Goal: Task Accomplishment & Management: Complete application form

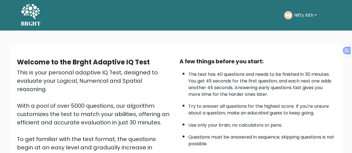
scroll to position [101, 0]
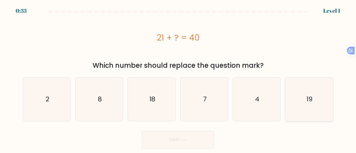
click at [312, 101] on text "19" at bounding box center [310, 99] width 6 height 9
click at [178, 78] on input "f. 19" at bounding box center [178, 77] width 0 height 1
radio input "true"
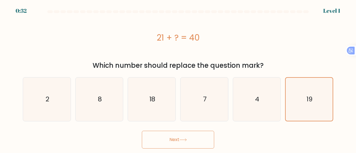
click at [164, 146] on button "Next" at bounding box center [178, 140] width 72 height 18
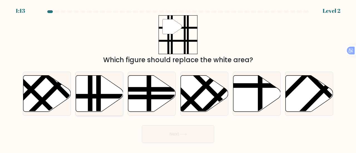
click at [90, 102] on line at bounding box center [90, 114] width 0 height 96
click at [178, 78] on input "b." at bounding box center [178, 77] width 0 height 1
radio input "true"
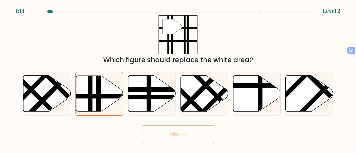
click at [175, 140] on button "Next" at bounding box center [178, 134] width 72 height 18
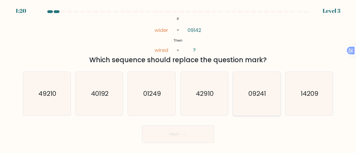
click at [267, 95] on icon "09241" at bounding box center [257, 94] width 44 height 44
click at [178, 78] on input "e. 09241" at bounding box center [178, 77] width 0 height 1
radio input "true"
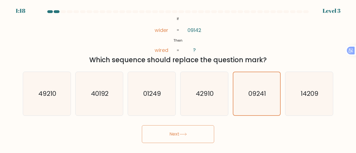
click at [177, 133] on button "Next" at bounding box center [178, 134] width 72 height 18
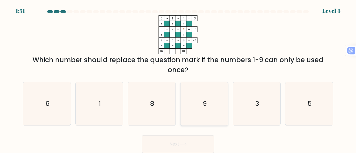
click at [210, 109] on icon "9" at bounding box center [205, 104] width 44 height 44
click at [178, 78] on input "d. 9" at bounding box center [178, 77] width 0 height 1
radio input "true"
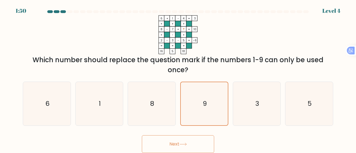
click at [179, 147] on button "Next" at bounding box center [178, 144] width 72 height 18
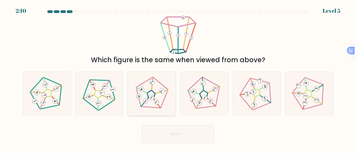
click at [160, 92] on icon at bounding box center [162, 91] width 4 height 4
click at [178, 78] on input "c." at bounding box center [178, 77] width 0 height 1
radio input "true"
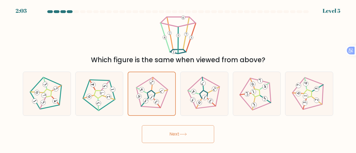
click at [159, 129] on button "Next" at bounding box center [178, 134] width 72 height 18
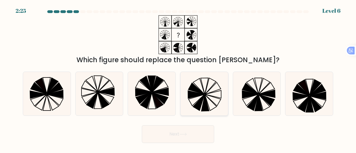
click at [200, 81] on icon at bounding box center [205, 94] width 44 height 44
click at [178, 78] on input "d." at bounding box center [178, 77] width 0 height 1
radio input "true"
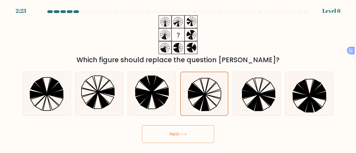
click at [181, 136] on icon at bounding box center [183, 134] width 8 height 3
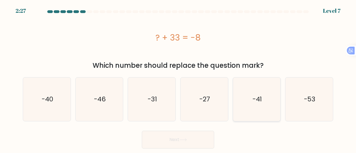
click at [265, 84] on icon "-41" at bounding box center [257, 100] width 44 height 44
click at [178, 78] on input "e. -41" at bounding box center [178, 77] width 0 height 1
radio input "true"
click at [165, 140] on button "Next" at bounding box center [178, 140] width 72 height 18
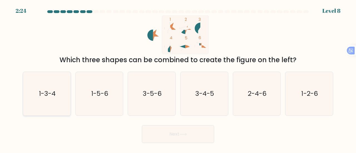
click at [42, 102] on icon "1-3-4" at bounding box center [47, 94] width 44 height 44
click at [178, 78] on input "a. 1-3-4" at bounding box center [178, 77] width 0 height 1
radio input "true"
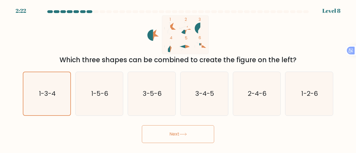
click at [168, 142] on button "Next" at bounding box center [178, 134] width 72 height 18
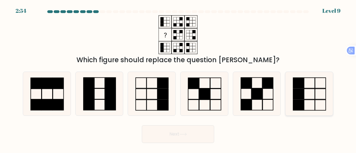
click at [298, 99] on rect at bounding box center [298, 94] width 11 height 11
click at [178, 78] on input "f." at bounding box center [178, 77] width 0 height 1
radio input "true"
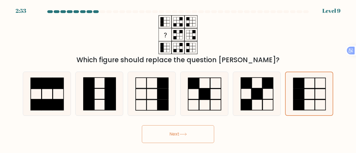
click at [184, 135] on icon at bounding box center [183, 134] width 8 height 3
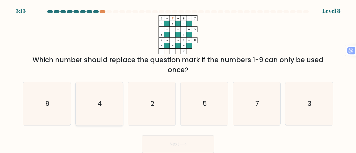
click at [101, 111] on icon "4" at bounding box center [100, 104] width 44 height 44
click at [178, 78] on input "b. 4" at bounding box center [178, 77] width 0 height 1
radio input "true"
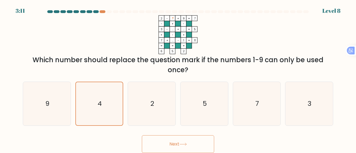
click at [176, 144] on button "Next" at bounding box center [178, 144] width 72 height 18
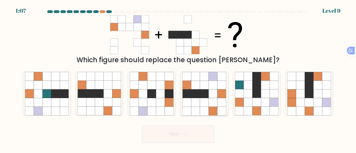
click at [214, 102] on icon at bounding box center [213, 102] width 9 height 9
click at [178, 78] on input "d." at bounding box center [178, 77] width 0 height 1
radio input "true"
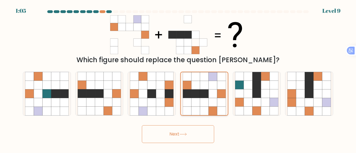
click at [214, 102] on icon at bounding box center [213, 102] width 9 height 9
click at [178, 78] on input "d." at bounding box center [178, 77] width 0 height 1
click at [214, 102] on icon at bounding box center [213, 102] width 9 height 9
click at [178, 78] on input "d." at bounding box center [178, 77] width 0 height 1
click at [214, 102] on icon at bounding box center [213, 102] width 9 height 9
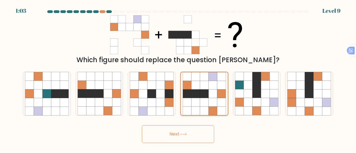
click at [178, 78] on input "d." at bounding box center [178, 77] width 0 height 1
click at [214, 102] on icon at bounding box center [213, 102] width 9 height 9
click at [178, 78] on input "d." at bounding box center [178, 77] width 0 height 1
click at [183, 133] on icon at bounding box center [183, 134] width 8 height 3
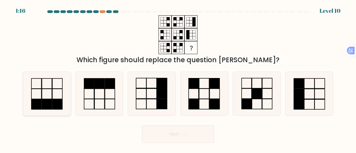
click at [43, 102] on rect at bounding box center [47, 104] width 10 height 10
click at [178, 78] on input "a." at bounding box center [178, 77] width 0 height 1
radio input "true"
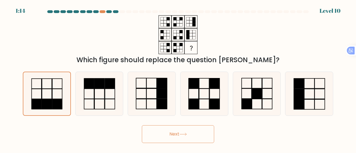
click at [165, 129] on button "Next" at bounding box center [178, 134] width 72 height 18
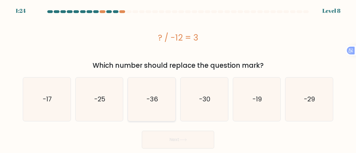
click at [166, 91] on icon "-36" at bounding box center [152, 100] width 44 height 44
click at [178, 78] on input "c. -36" at bounding box center [178, 77] width 0 height 1
radio input "true"
click at [157, 140] on button "Next" at bounding box center [178, 140] width 72 height 18
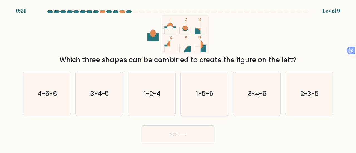
click at [142, 125] on button "Next" at bounding box center [178, 134] width 72 height 18
click at [245, 95] on icon "3-4-6" at bounding box center [257, 94] width 44 height 44
click at [178, 78] on input "e. 3-4-6" at bounding box center [178, 77] width 0 height 1
radio input "true"
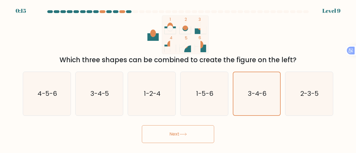
click at [194, 130] on button "Next" at bounding box center [178, 134] width 72 height 18
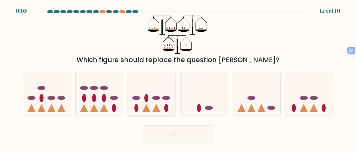
click at [141, 105] on icon at bounding box center [152, 93] width 48 height 39
click at [178, 78] on input "c." at bounding box center [178, 77] width 0 height 1
radio input "true"
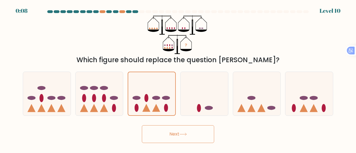
click at [156, 129] on button "Next" at bounding box center [178, 134] width 72 height 18
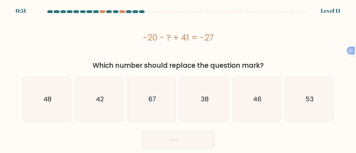
click at [174, 50] on div "-20 - ? + 41 = -27" at bounding box center [178, 37] width 310 height 45
click at [42, 89] on icon "48" at bounding box center [47, 100] width 44 height 44
click at [178, 78] on input "a. 48" at bounding box center [178, 77] width 0 height 1
radio input "true"
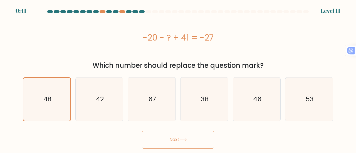
click at [155, 139] on button "Next" at bounding box center [178, 140] width 72 height 18
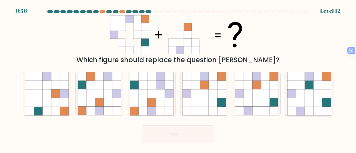
click at [301, 107] on icon at bounding box center [300, 111] width 9 height 9
click at [178, 78] on input "f." at bounding box center [178, 77] width 0 height 1
radio input "true"
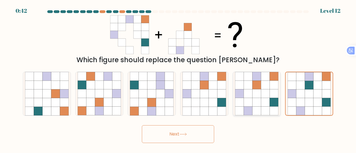
click at [257, 99] on icon at bounding box center [256, 102] width 9 height 9
click at [178, 78] on input "e." at bounding box center [178, 77] width 0 height 1
radio input "true"
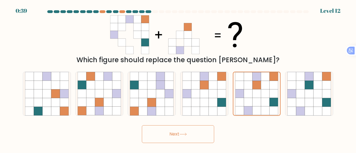
click at [179, 133] on button "Next" at bounding box center [178, 134] width 72 height 18
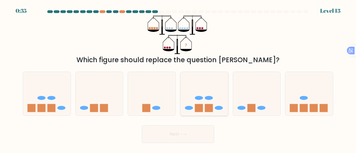
click at [202, 97] on ellipse at bounding box center [199, 98] width 8 height 4
click at [178, 78] on input "d." at bounding box center [178, 77] width 0 height 1
radio input "true"
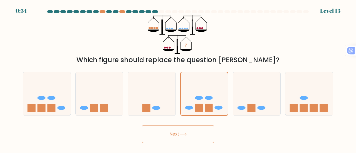
click at [180, 133] on button "Next" at bounding box center [178, 134] width 72 height 18
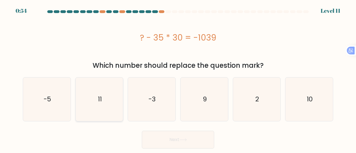
click at [100, 95] on text "11" at bounding box center [100, 99] width 4 height 9
click at [178, 78] on input "b. 11" at bounding box center [178, 77] width 0 height 1
radio input "true"
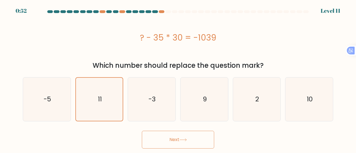
click at [163, 135] on button "Next" at bounding box center [178, 140] width 72 height 18
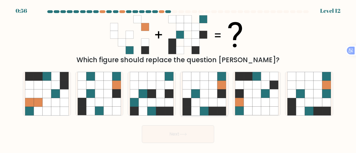
click at [211, 107] on icon at bounding box center [213, 102] width 9 height 9
click at [178, 78] on input "d." at bounding box center [178, 77] width 0 height 1
radio input "true"
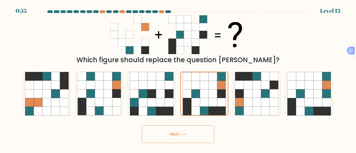
click at [190, 130] on button "Next" at bounding box center [178, 134] width 72 height 18
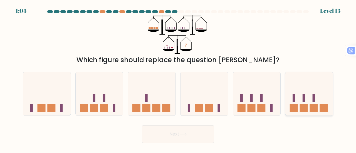
click at [307, 105] on rect at bounding box center [304, 108] width 8 height 8
click at [178, 78] on input "f." at bounding box center [178, 77] width 0 height 1
radio input "true"
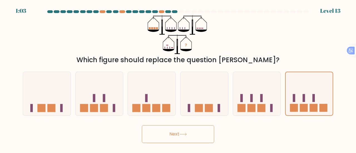
click at [186, 129] on button "Next" at bounding box center [178, 134] width 72 height 18
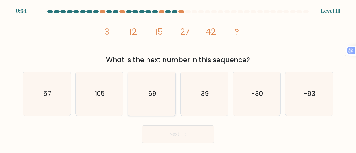
click at [171, 103] on icon "69" at bounding box center [152, 94] width 44 height 44
click at [178, 78] on input "c. 69" at bounding box center [178, 77] width 0 height 1
radio input "true"
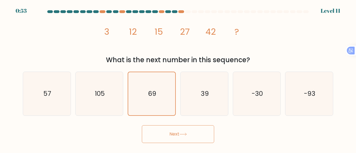
click at [168, 129] on button "Next" at bounding box center [178, 134] width 72 height 18
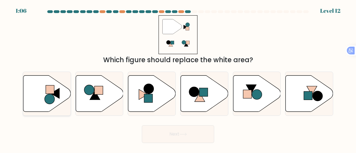
click at [34, 91] on icon at bounding box center [47, 93] width 48 height 36
click at [178, 78] on input "a." at bounding box center [178, 77] width 0 height 1
radio input "true"
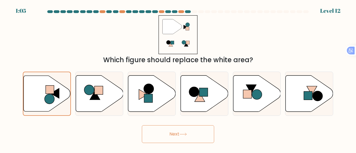
click at [152, 128] on button "Next" at bounding box center [178, 134] width 72 height 18
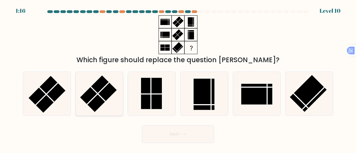
click at [101, 86] on rect at bounding box center [98, 94] width 37 height 37
click at [178, 78] on input "b." at bounding box center [178, 77] width 0 height 1
radio input "true"
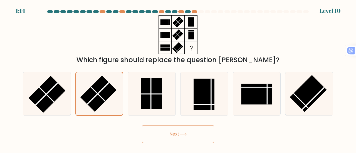
click at [182, 132] on button "Next" at bounding box center [178, 134] width 72 height 18
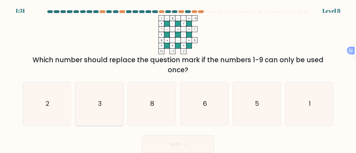
click at [100, 93] on icon "3" at bounding box center [100, 104] width 44 height 44
click at [178, 78] on input "b. 3" at bounding box center [178, 77] width 0 height 1
radio input "true"
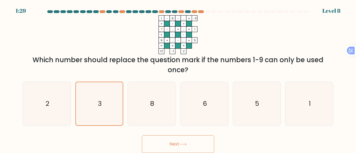
click at [162, 141] on button "Next" at bounding box center [178, 144] width 72 height 18
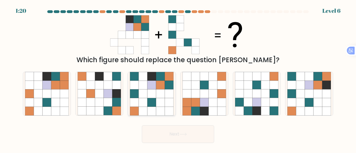
click at [144, 73] on icon at bounding box center [143, 76] width 9 height 9
click at [178, 77] on input "c." at bounding box center [178, 77] width 0 height 1
radio input "true"
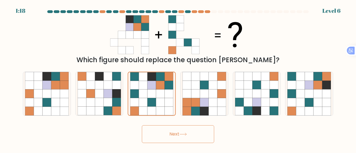
click at [170, 129] on button "Next" at bounding box center [178, 134] width 72 height 18
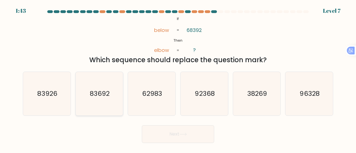
click at [85, 86] on icon "83692" at bounding box center [100, 94] width 44 height 44
click at [178, 78] on input "b. 83692" at bounding box center [178, 77] width 0 height 1
radio input "true"
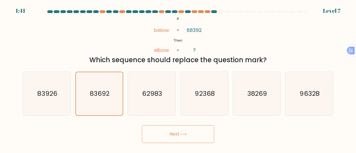
click at [179, 131] on button "Next" at bounding box center [178, 134] width 72 height 18
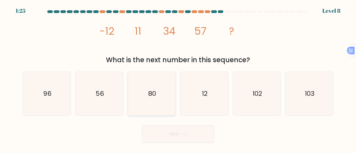
click at [153, 99] on icon "80" at bounding box center [152, 94] width 44 height 44
click at [178, 78] on input "c. 80" at bounding box center [178, 77] width 0 height 1
radio input "true"
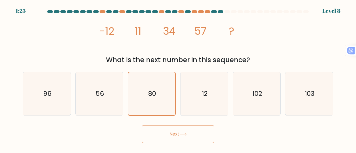
click at [162, 132] on button "Next" at bounding box center [178, 134] width 72 height 18
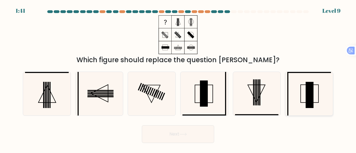
click at [308, 107] on rect at bounding box center [310, 95] width 8 height 26
click at [178, 78] on input "f." at bounding box center [178, 77] width 0 height 1
radio input "true"
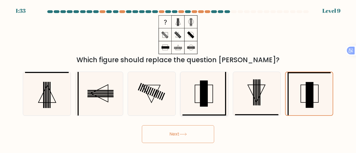
click at [212, 103] on icon at bounding box center [205, 94] width 44 height 44
click at [178, 78] on input "d." at bounding box center [178, 77] width 0 height 1
radio input "true"
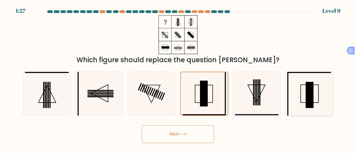
click at [304, 100] on icon at bounding box center [309, 94] width 44 height 44
click at [178, 78] on input "f." at bounding box center [178, 77] width 0 height 1
radio input "true"
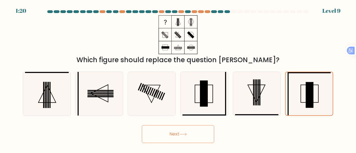
click at [202, 134] on button "Next" at bounding box center [178, 134] width 72 height 18
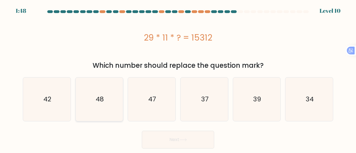
click at [96, 108] on icon "48" at bounding box center [100, 100] width 44 height 44
click at [178, 78] on input "b. 48" at bounding box center [178, 77] width 0 height 1
radio input "true"
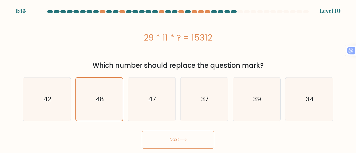
click at [181, 132] on button "Next" at bounding box center [178, 140] width 72 height 18
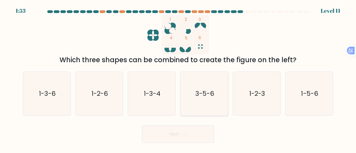
click at [202, 93] on text "3-5-6" at bounding box center [204, 93] width 19 height 9
click at [178, 78] on input "d. 3-5-6" at bounding box center [178, 77] width 0 height 1
radio input "true"
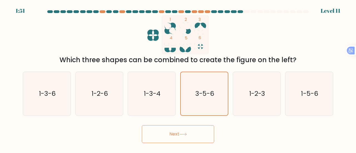
click at [175, 131] on button "Next" at bounding box center [178, 134] width 72 height 18
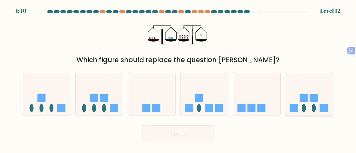
click at [312, 103] on icon at bounding box center [309, 93] width 48 height 39
click at [178, 78] on input "f." at bounding box center [178, 77] width 0 height 1
radio input "true"
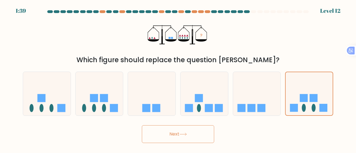
click at [202, 133] on button "Next" at bounding box center [178, 134] width 72 height 18
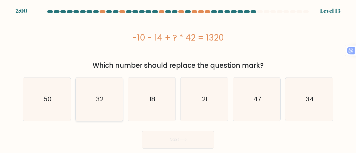
click at [88, 107] on icon "32" at bounding box center [100, 100] width 44 height 44
click at [178, 78] on input "b. 32" at bounding box center [178, 77] width 0 height 1
radio input "true"
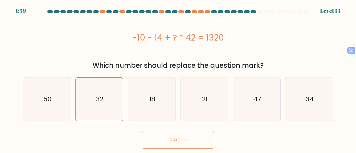
click at [170, 142] on button "Next" at bounding box center [178, 140] width 72 height 18
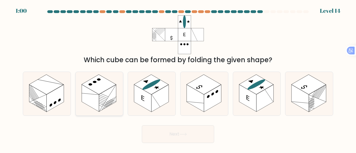
click at [89, 92] on rect at bounding box center [90, 98] width 17 height 27
click at [178, 78] on input "b." at bounding box center [178, 77] width 0 height 1
radio input "true"
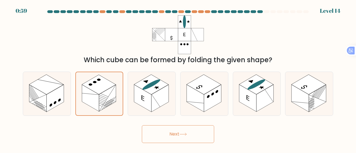
click at [149, 129] on button "Next" at bounding box center [178, 134] width 72 height 18
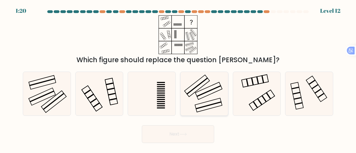
click at [186, 86] on icon at bounding box center [205, 94] width 44 height 44
click at [178, 78] on input "d." at bounding box center [178, 77] width 0 height 1
radio input "true"
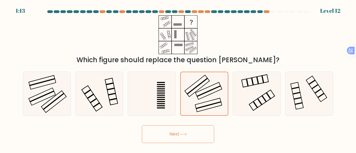
click at [160, 133] on button "Next" at bounding box center [178, 134] width 72 height 18
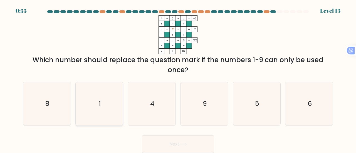
click at [91, 100] on icon "1" at bounding box center [100, 104] width 44 height 44
click at [178, 78] on input "b. 1" at bounding box center [178, 77] width 0 height 1
radio input "true"
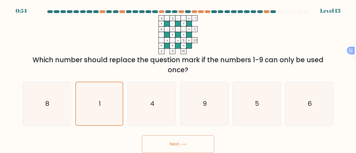
click at [187, 144] on icon at bounding box center [183, 144] width 8 height 3
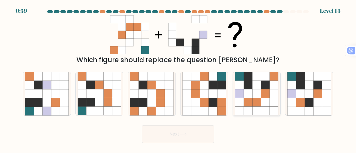
click at [262, 99] on icon at bounding box center [265, 102] width 9 height 9
click at [178, 78] on input "e." at bounding box center [178, 77] width 0 height 1
radio input "true"
click at [201, 134] on button "Next" at bounding box center [178, 134] width 72 height 18
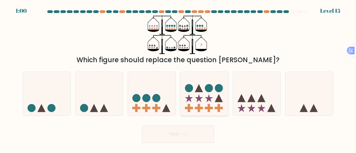
click at [199, 83] on icon at bounding box center [205, 93] width 48 height 39
click at [178, 78] on input "d." at bounding box center [178, 77] width 0 height 1
radio input "true"
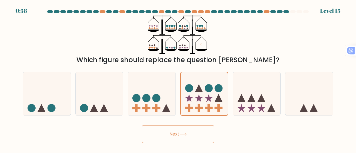
click at [193, 130] on button "Next" at bounding box center [178, 134] width 72 height 18
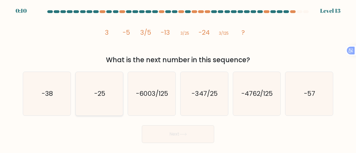
click at [113, 95] on icon "-25" at bounding box center [100, 94] width 44 height 44
click at [178, 78] on input "b. -25" at bounding box center [178, 77] width 0 height 1
radio input "true"
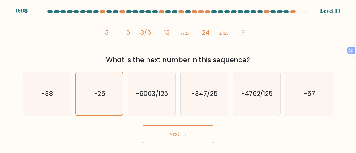
click at [184, 132] on button "Next" at bounding box center [178, 134] width 72 height 18
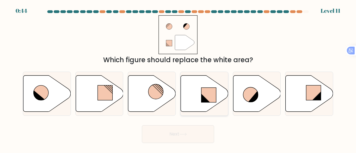
click at [198, 84] on icon at bounding box center [205, 93] width 48 height 36
click at [178, 78] on input "d." at bounding box center [178, 77] width 0 height 1
radio input "true"
click at [179, 128] on button "Next" at bounding box center [178, 134] width 72 height 18
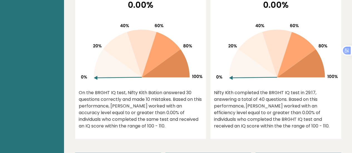
scroll to position [402, 0]
